Goal: Transaction & Acquisition: Purchase product/service

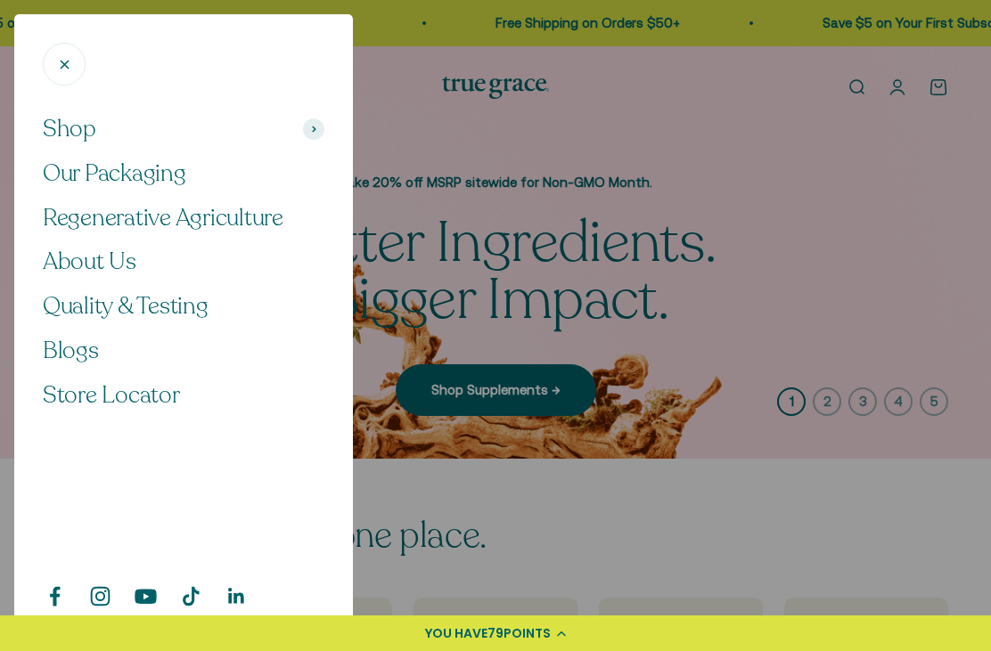
click at [70, 141] on span "Shop" at bounding box center [69, 129] width 53 height 30
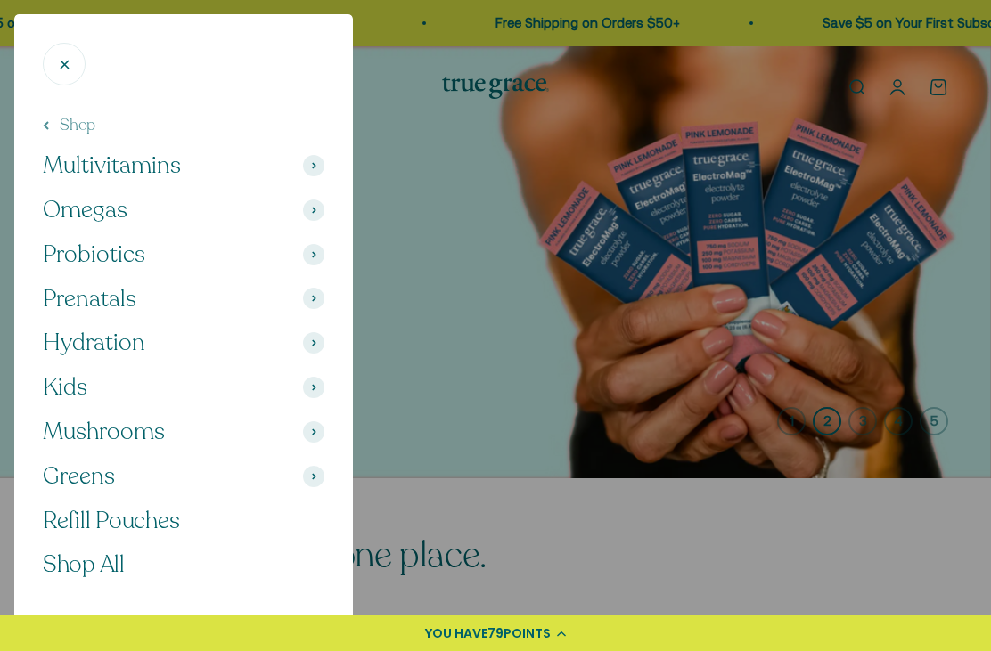
click at [110, 166] on span "Multivitamins" at bounding box center [112, 166] width 138 height 30
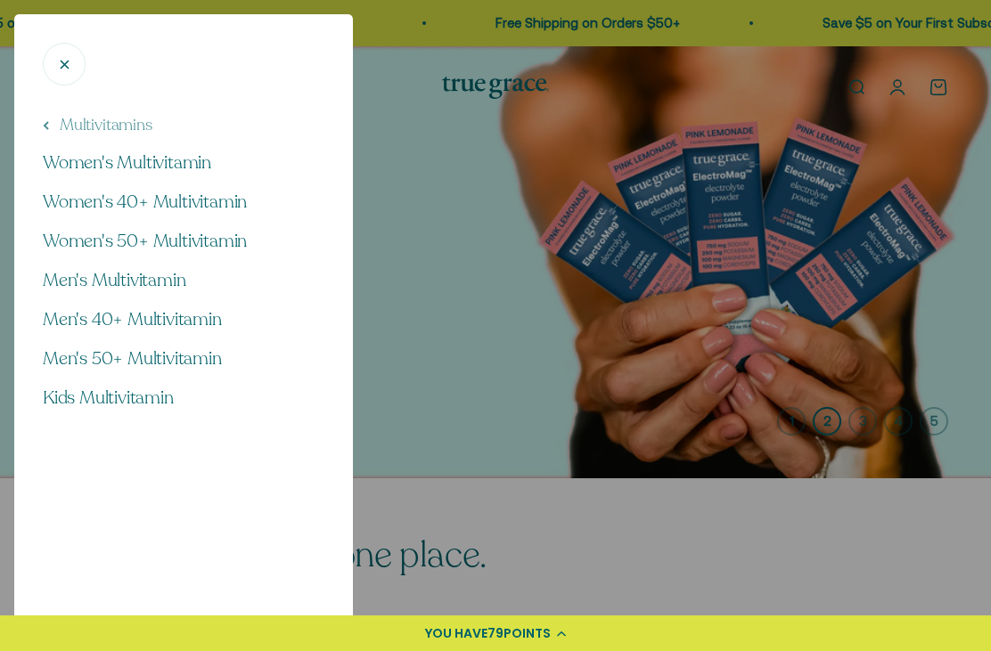
click at [112, 247] on span "Women's 50+ Multivitamin" at bounding box center [145, 241] width 204 height 24
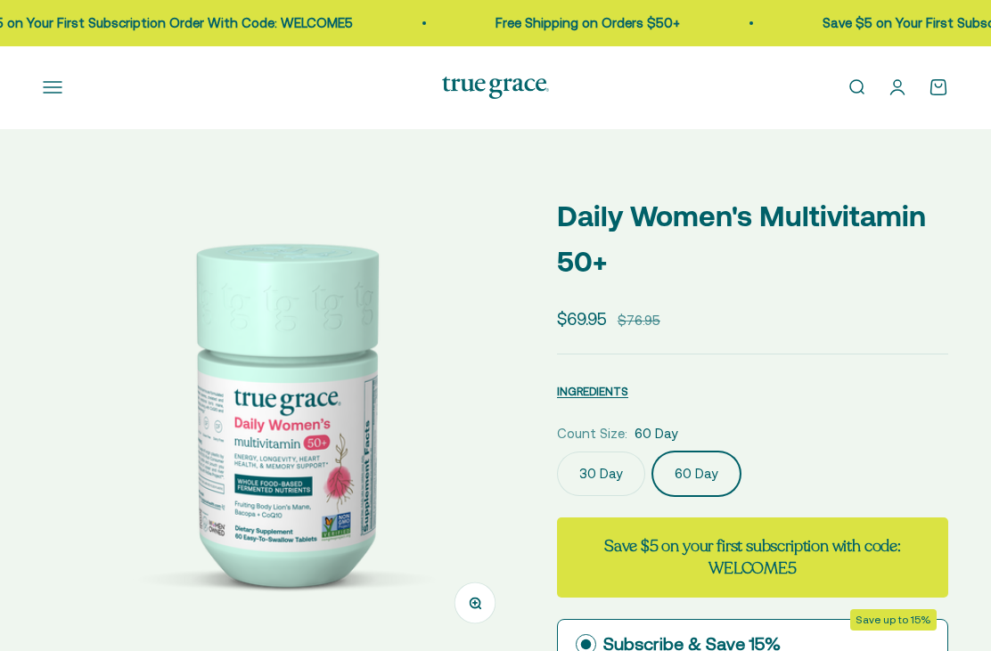
select select "3"
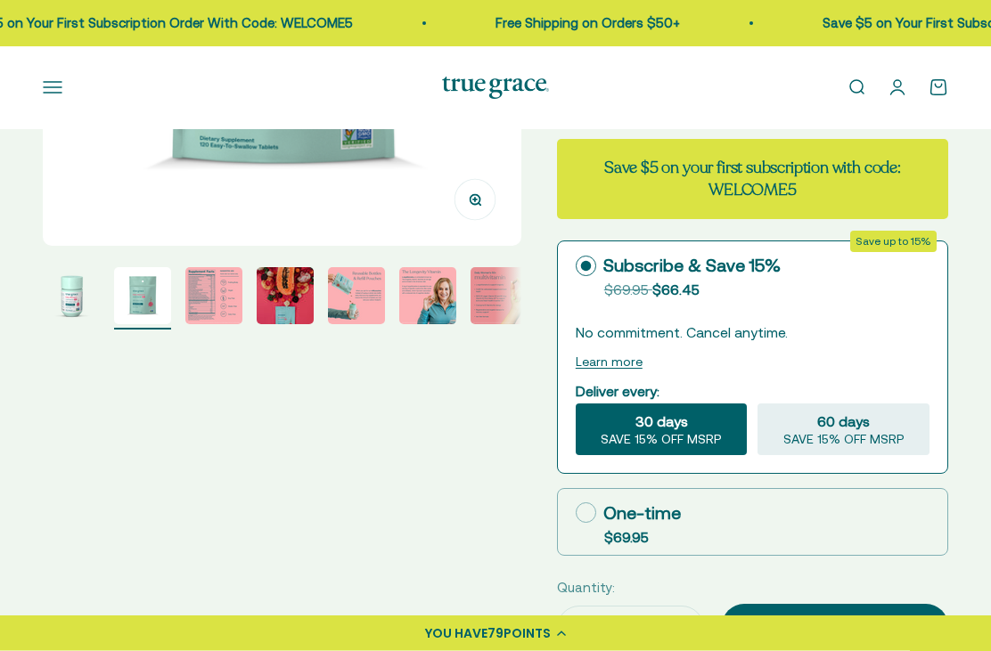
scroll to position [428, 0]
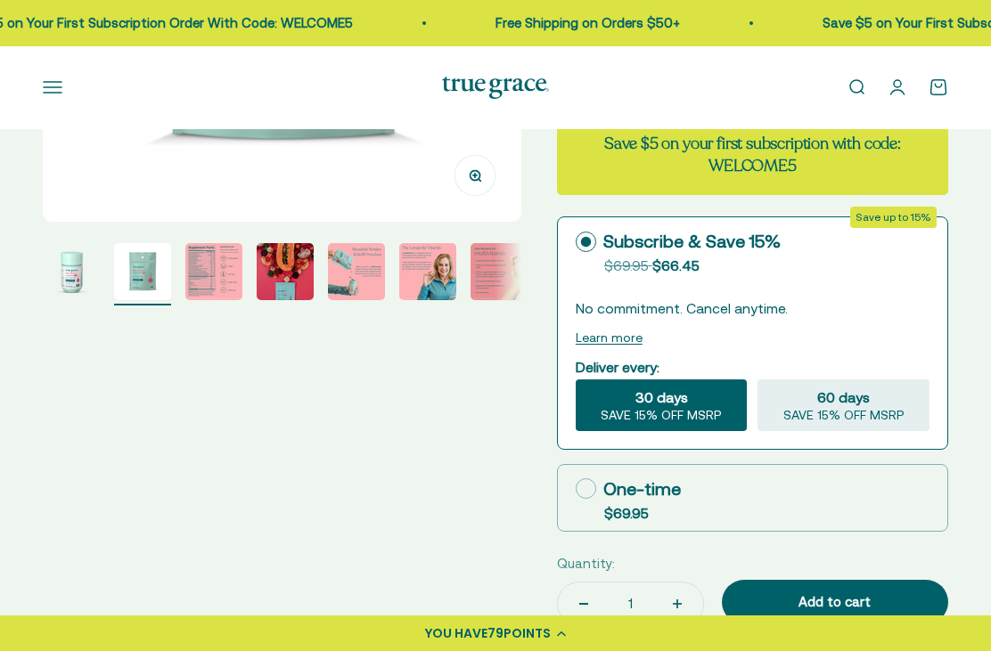
click at [589, 488] on icon at bounding box center [586, 488] width 20 height 20
click at [576, 488] on input "One-time $69.95" at bounding box center [575, 488] width 1 height 1
radio input "true"
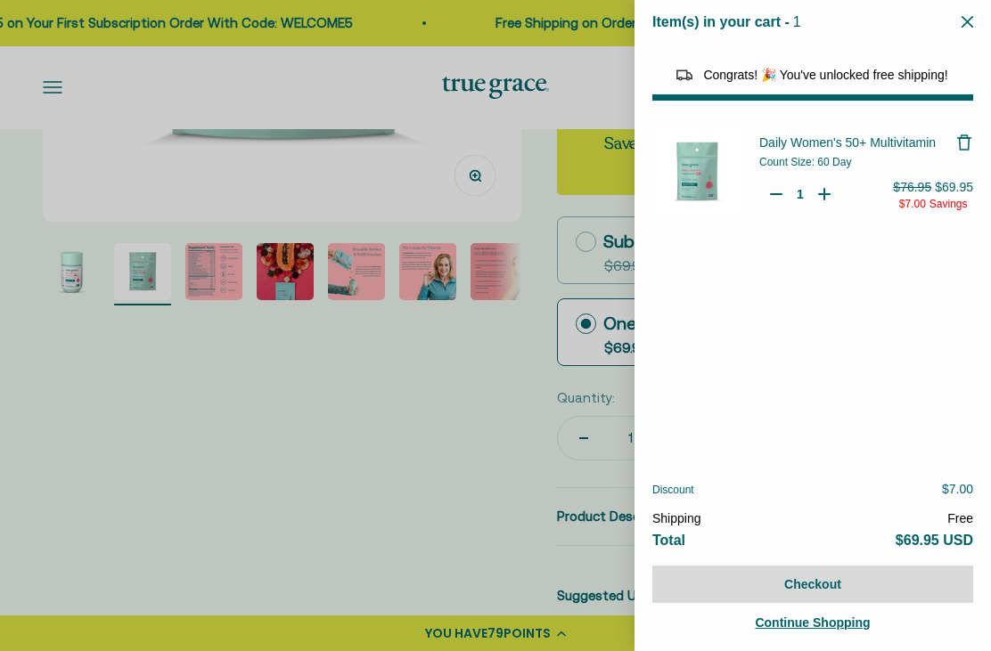
select select "44882812010710"
select select "44878154563798"
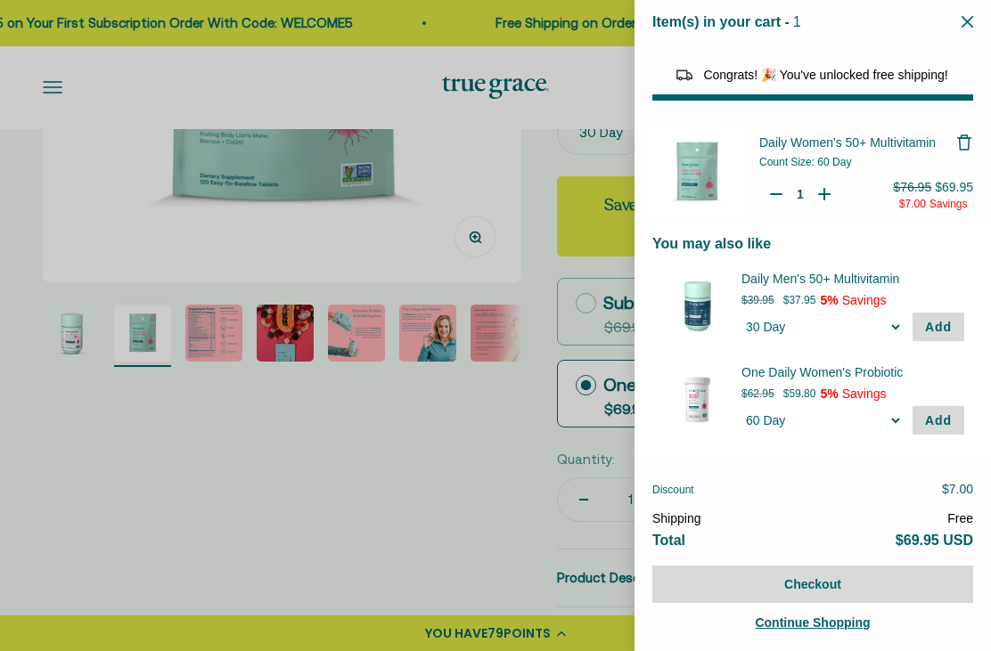
scroll to position [249, 0]
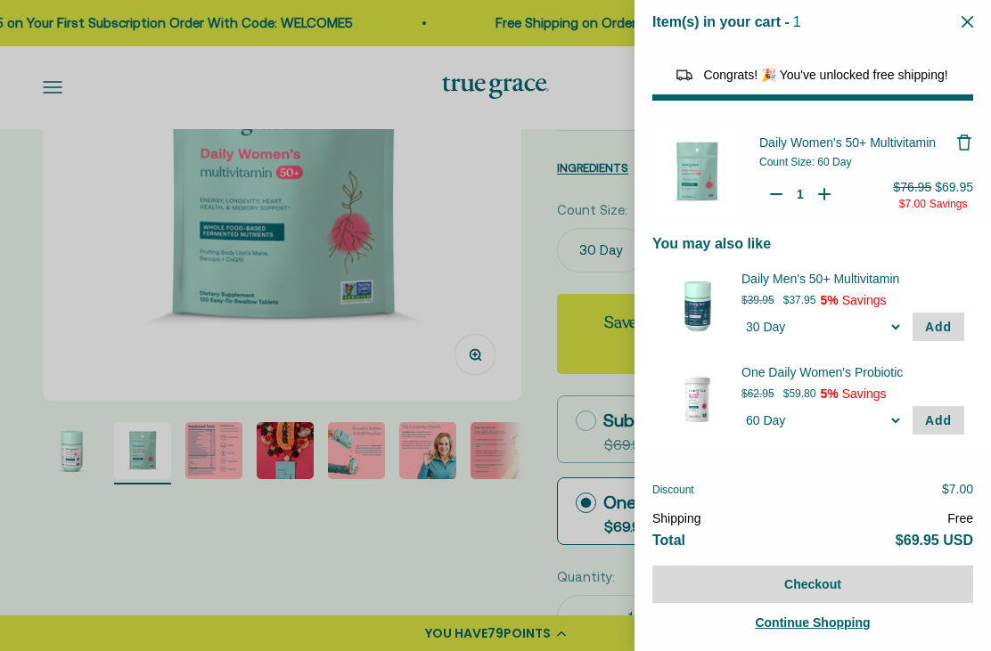
click at [53, 88] on div at bounding box center [495, 325] width 991 height 651
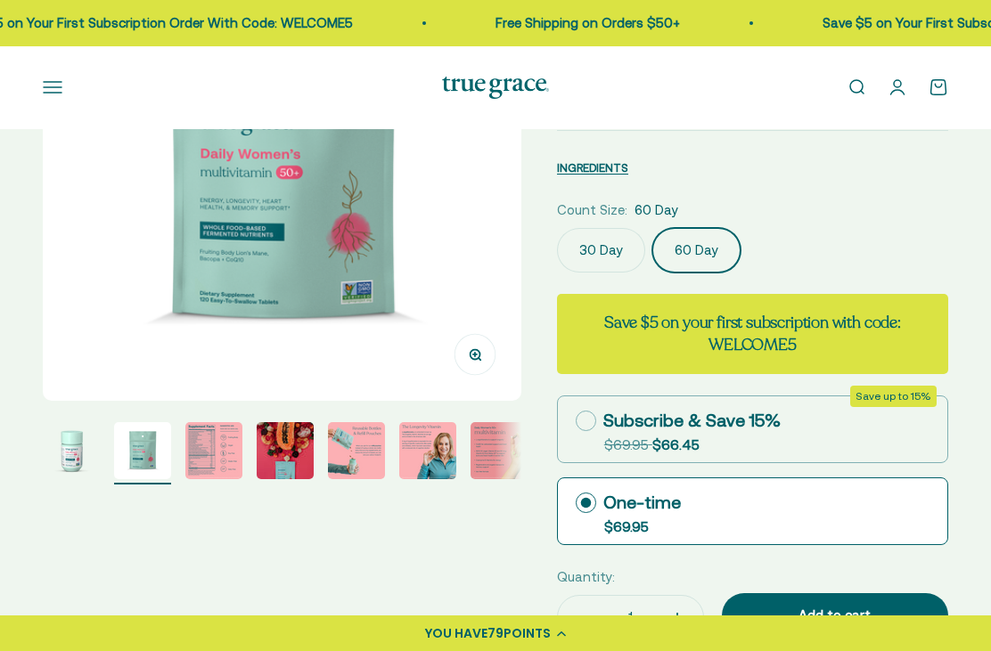
click at [53, 91] on button "Open navigation menu" at bounding box center [53, 88] width 20 height 20
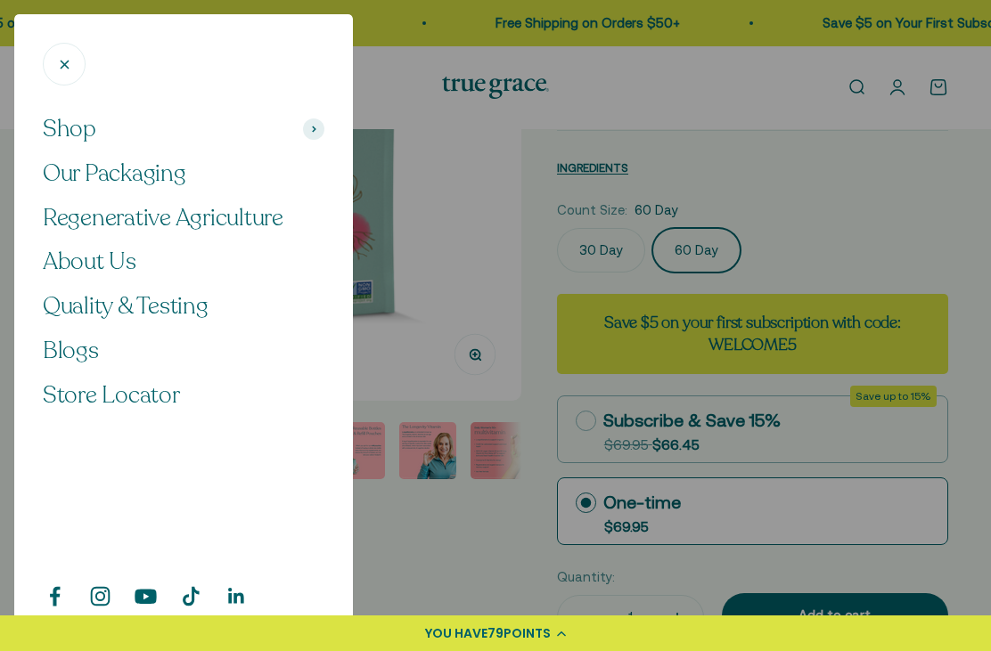
click at [62, 138] on span "Shop" at bounding box center [69, 129] width 53 height 30
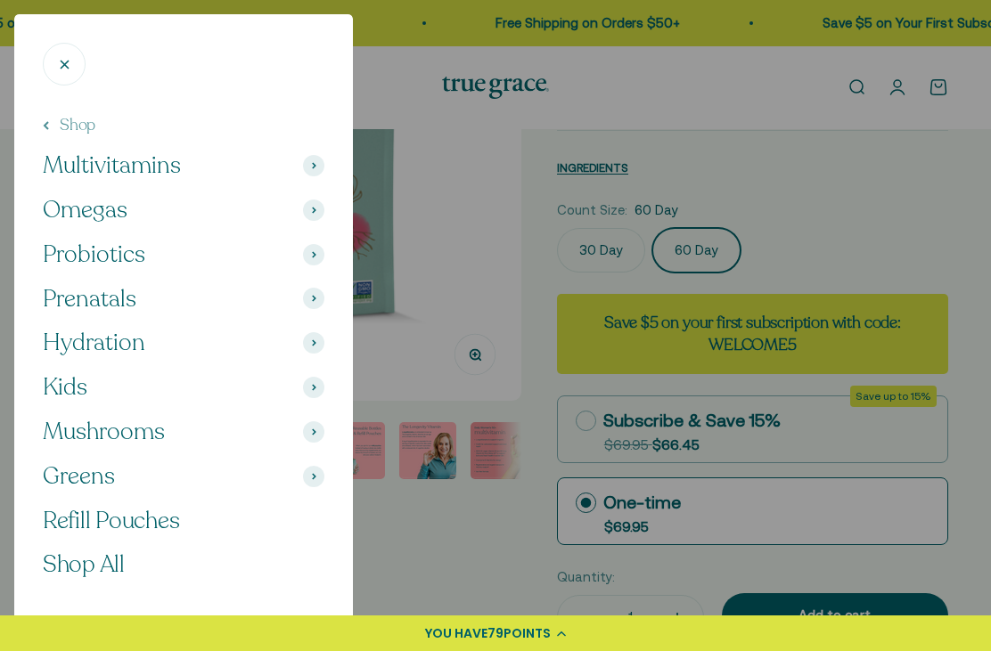
click at [83, 216] on span "Omegas" at bounding box center [85, 210] width 85 height 30
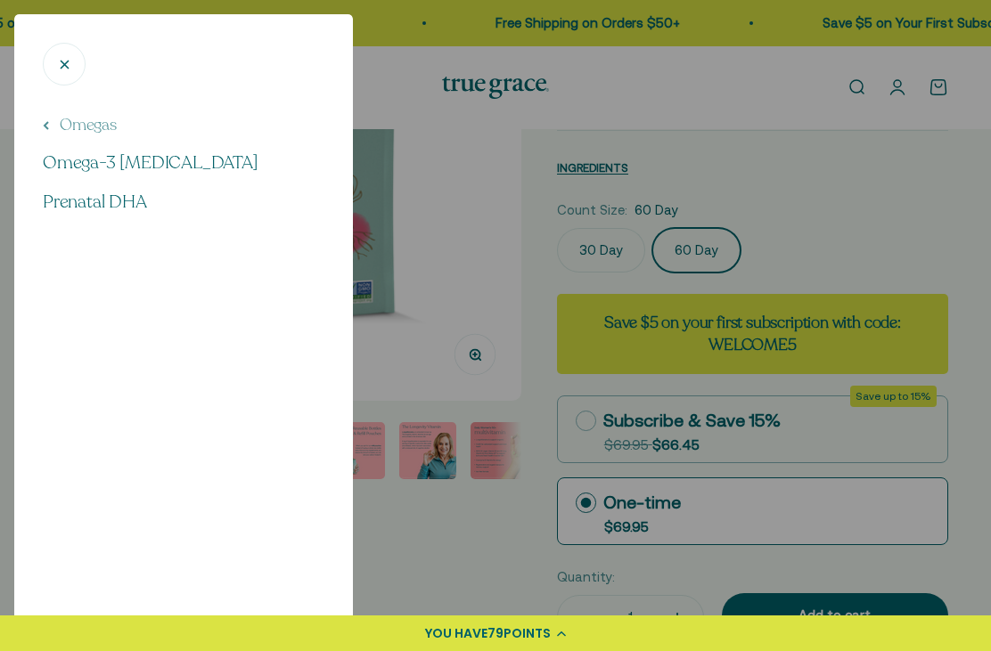
click at [84, 167] on span "Omega-3 [MEDICAL_DATA]" at bounding box center [151, 163] width 216 height 24
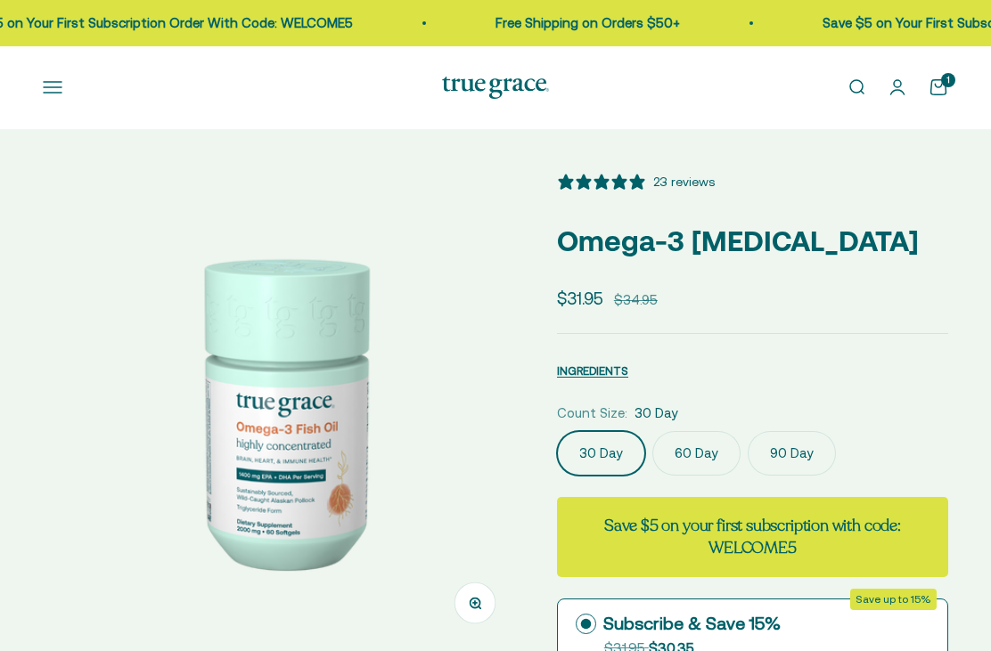
select select "3"
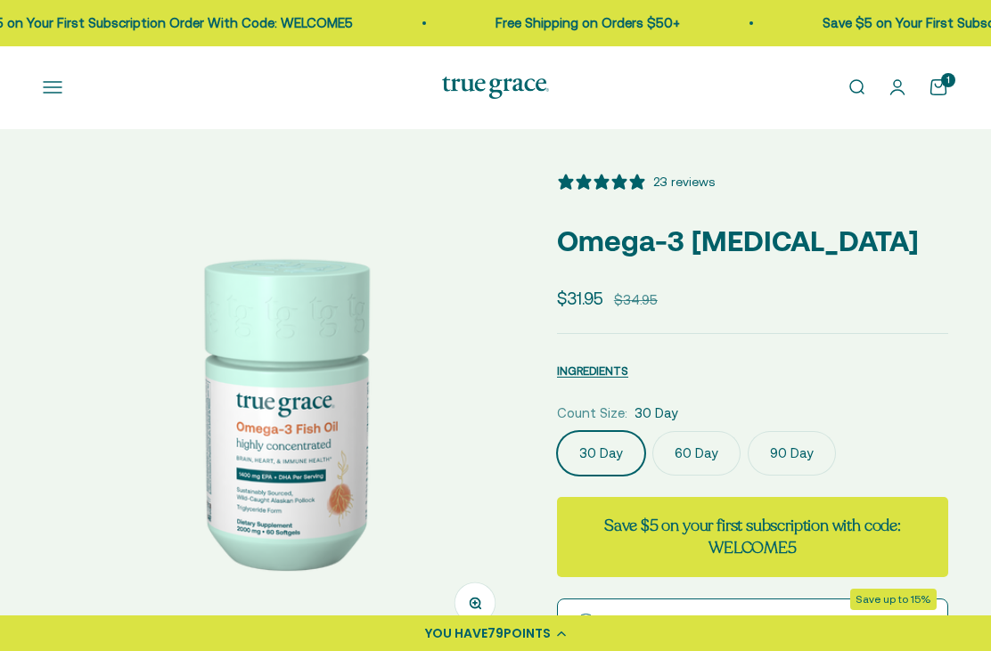
click at [779, 451] on label "90 Day" at bounding box center [791, 453] width 88 height 45
click at [557, 431] on input "90 Day" at bounding box center [556, 430] width 1 height 1
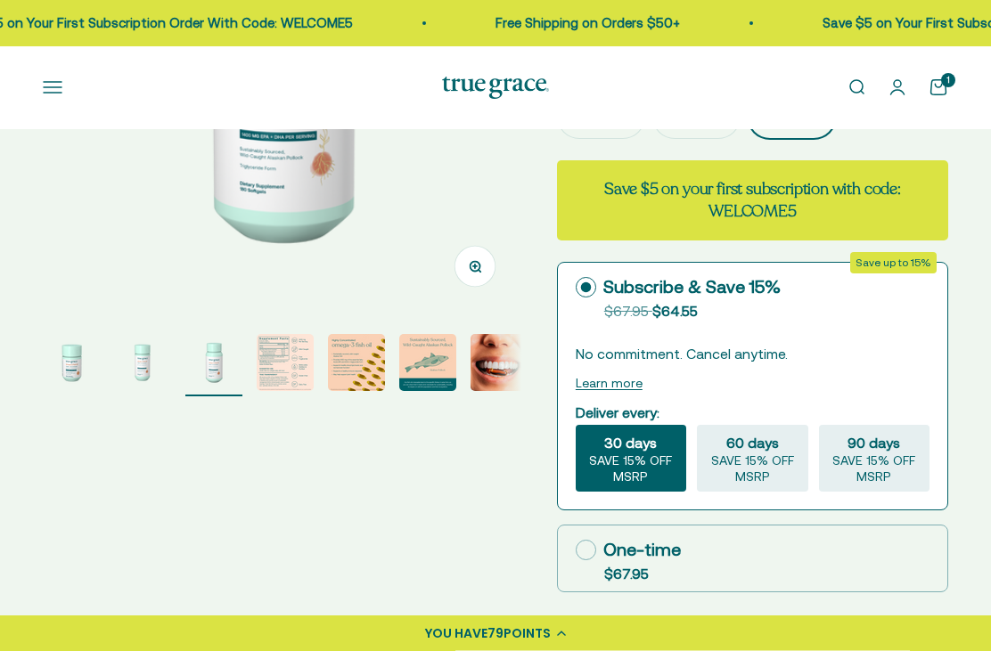
scroll to position [347, 0]
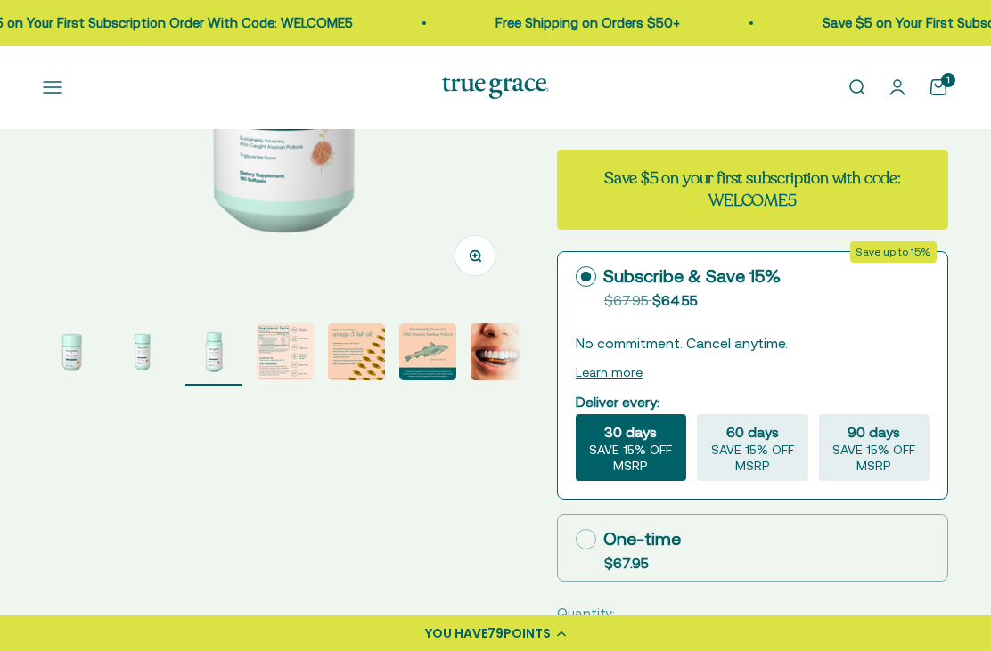
click at [577, 543] on icon at bounding box center [586, 539] width 20 height 20
click at [576, 540] on input "One-time $67.95" at bounding box center [575, 539] width 1 height 1
radio input "true"
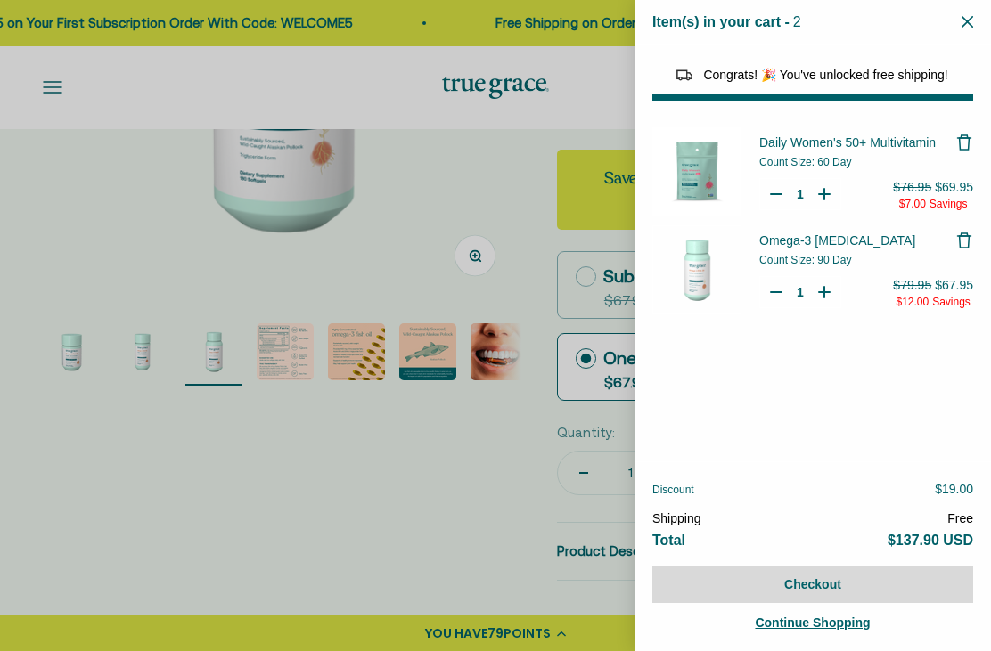
select select "44882812010710"
select select "44878154563798"
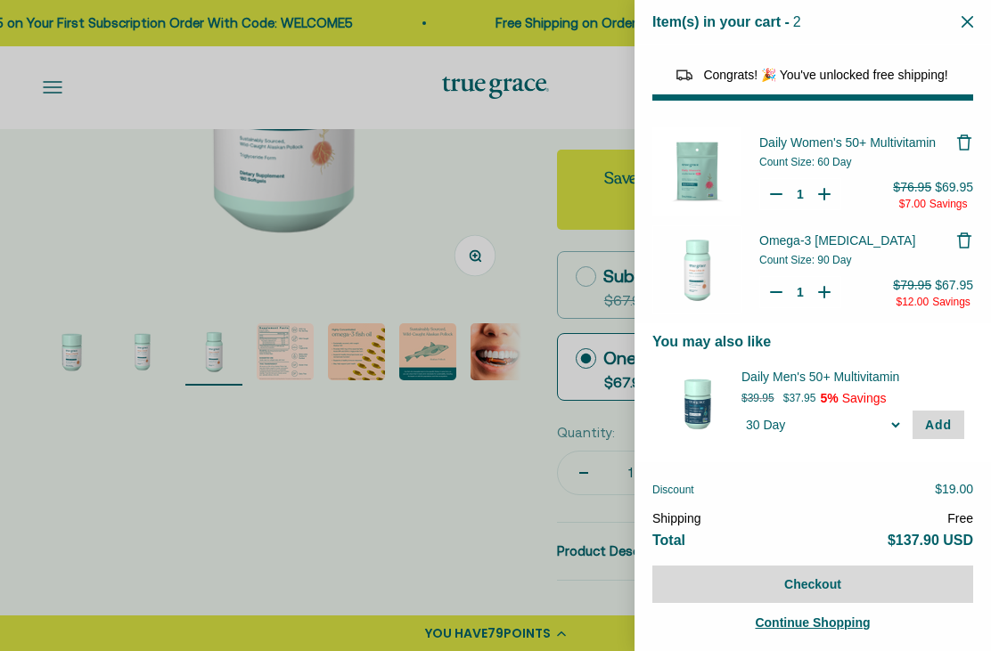
click at [799, 630] on span "Continue Shopping" at bounding box center [812, 623] width 115 height 14
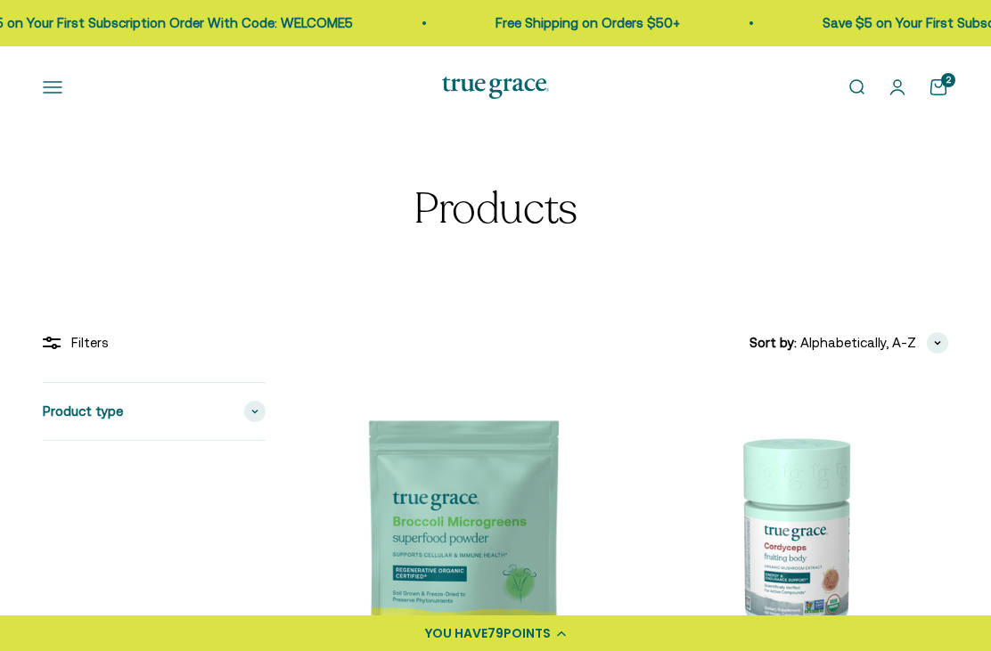
click at [49, 95] on button "Open navigation menu" at bounding box center [53, 88] width 20 height 20
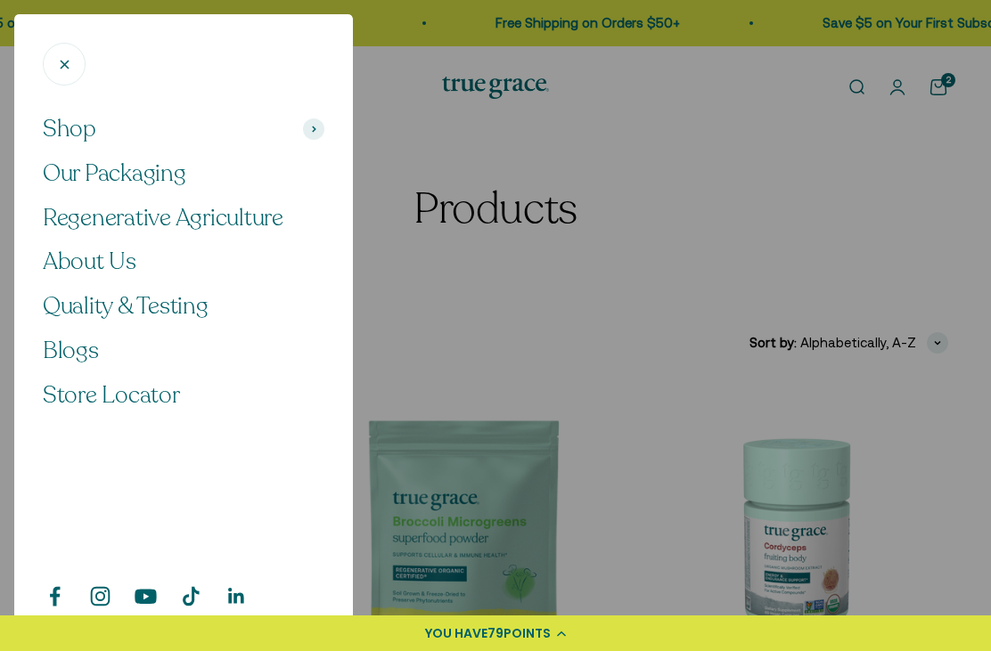
click at [64, 134] on span "Shop" at bounding box center [69, 129] width 53 height 30
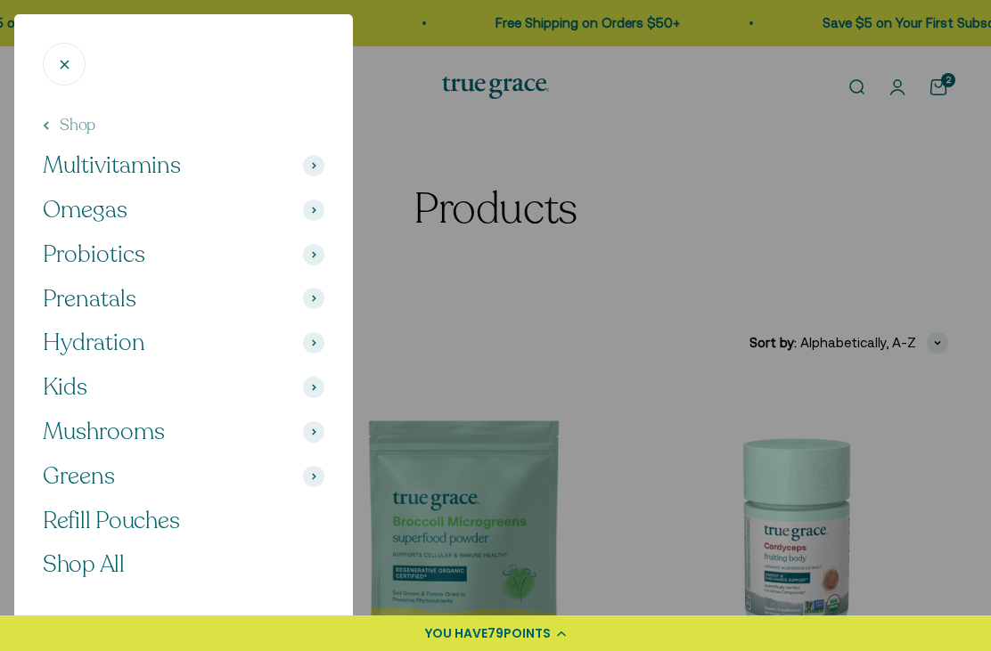
click at [75, 256] on span "Probiotics" at bounding box center [94, 255] width 102 height 30
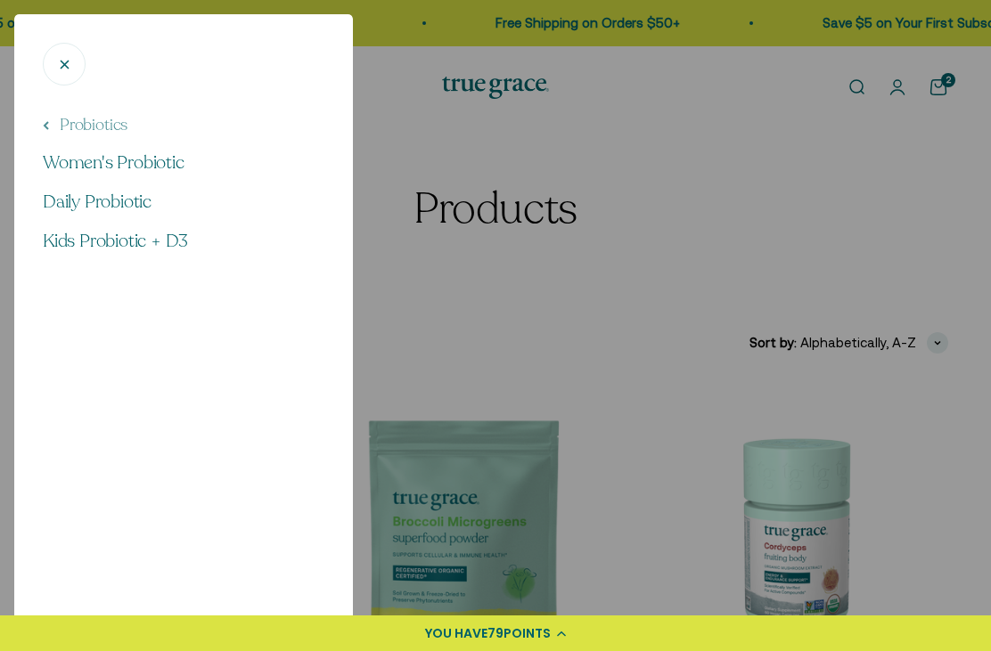
click at [93, 170] on span "Women's Probiotic" at bounding box center [114, 163] width 142 height 24
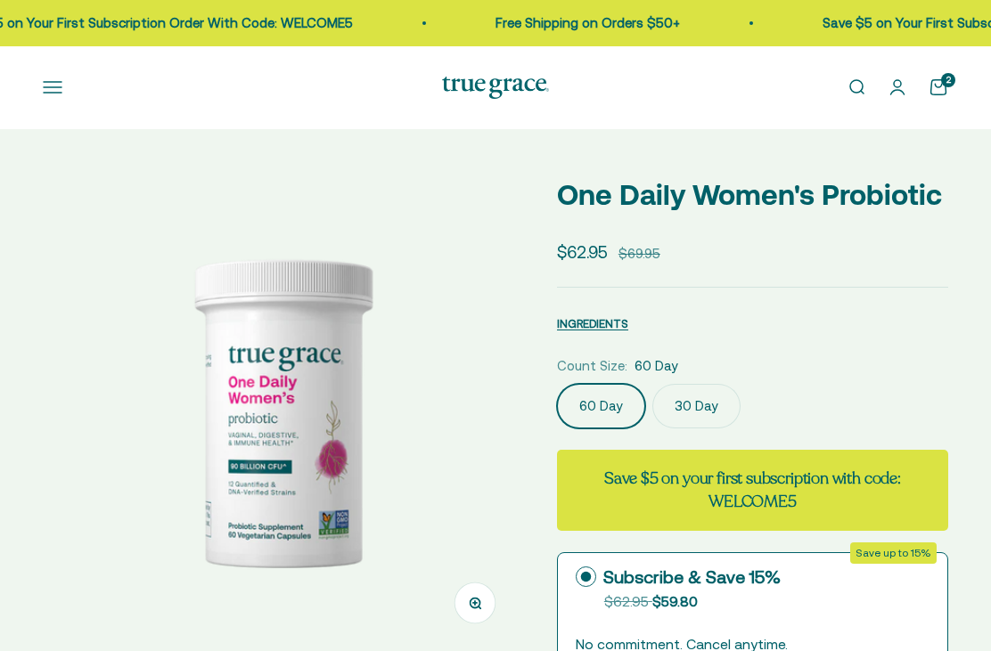
select select "3"
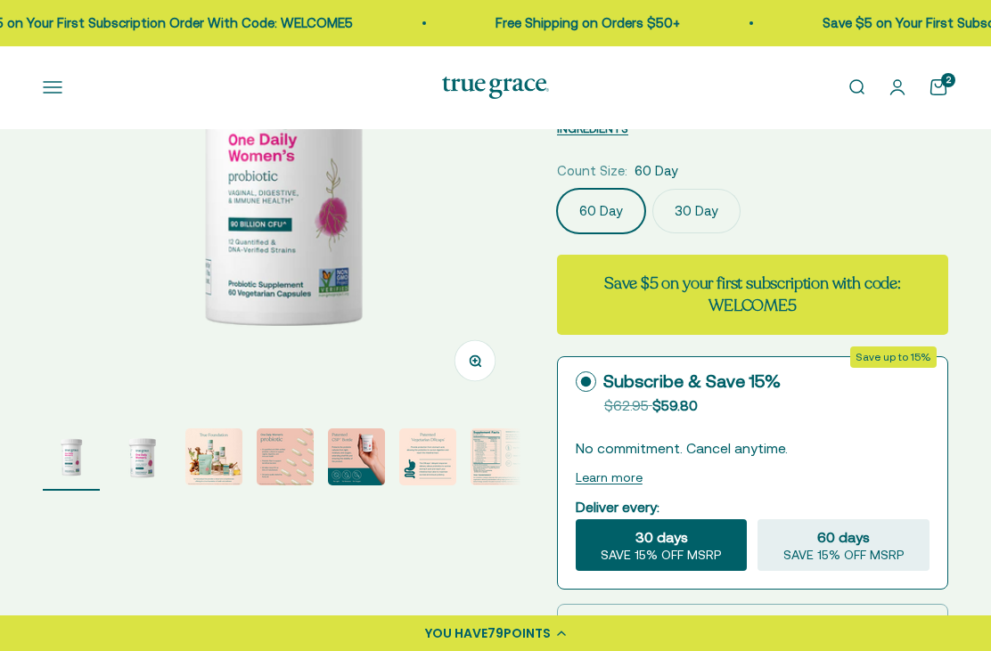
scroll to position [244, 0]
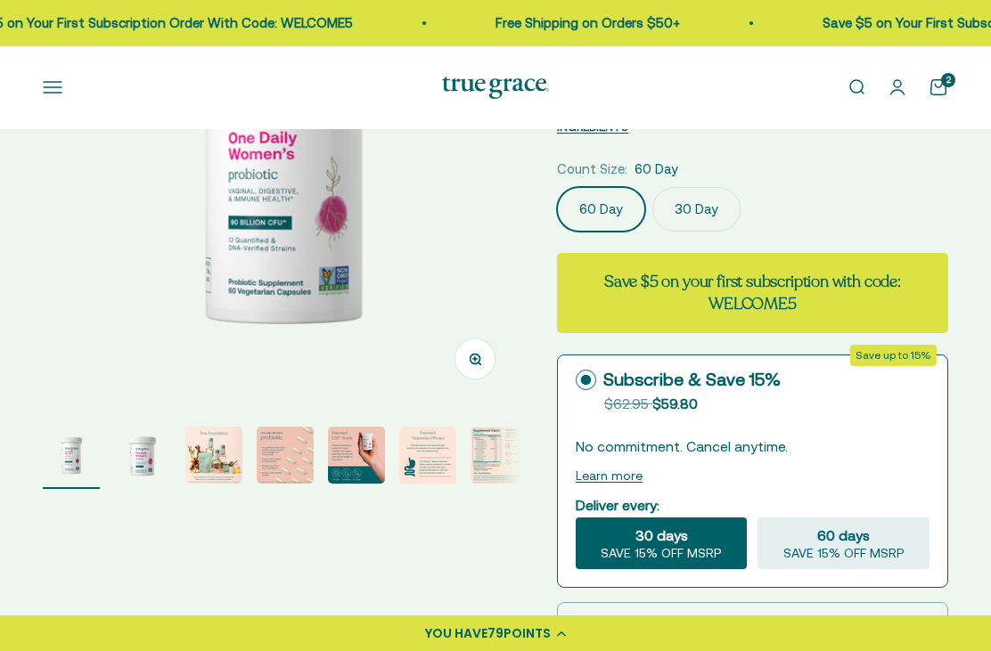
click at [579, 623] on icon at bounding box center [586, 626] width 20 height 20
click at [576, 626] on input "One-time $62.95" at bounding box center [575, 626] width 1 height 1
radio input "true"
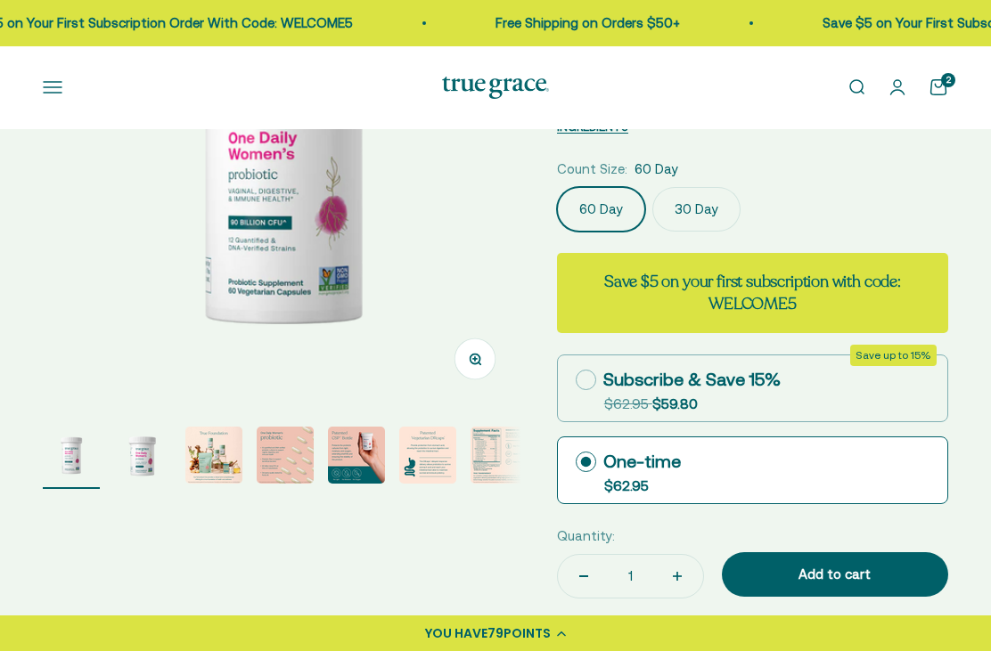
click at [677, 579] on icon "Increase quantity" at bounding box center [677, 576] width 0 height 9
type input "2"
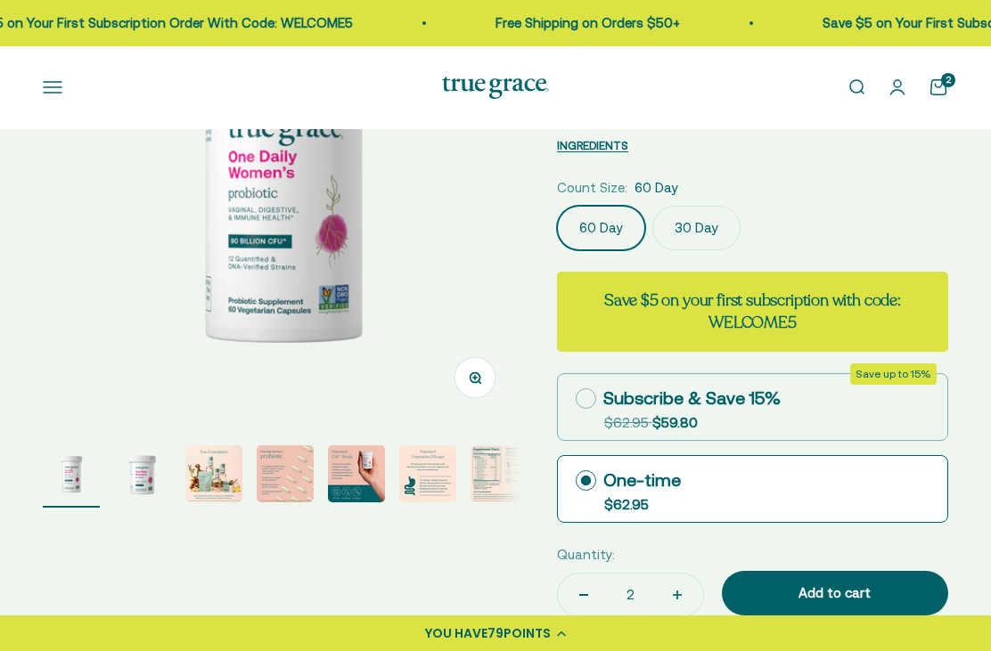
scroll to position [231, 0]
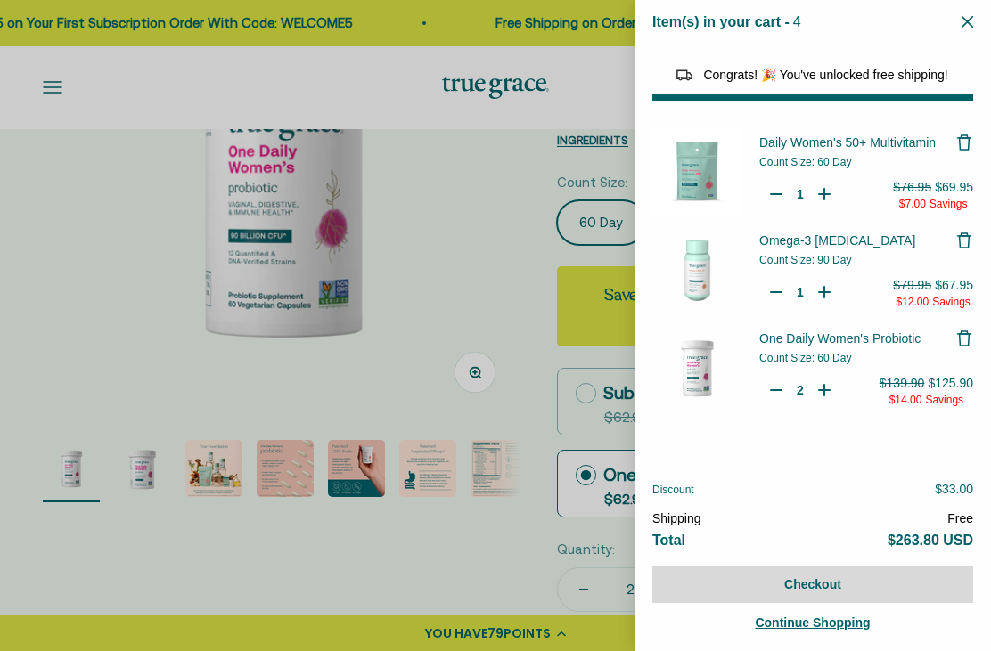
select select "44882812010710"
select select "46108266823894"
